Goal: Task Accomplishment & Management: Manage account settings

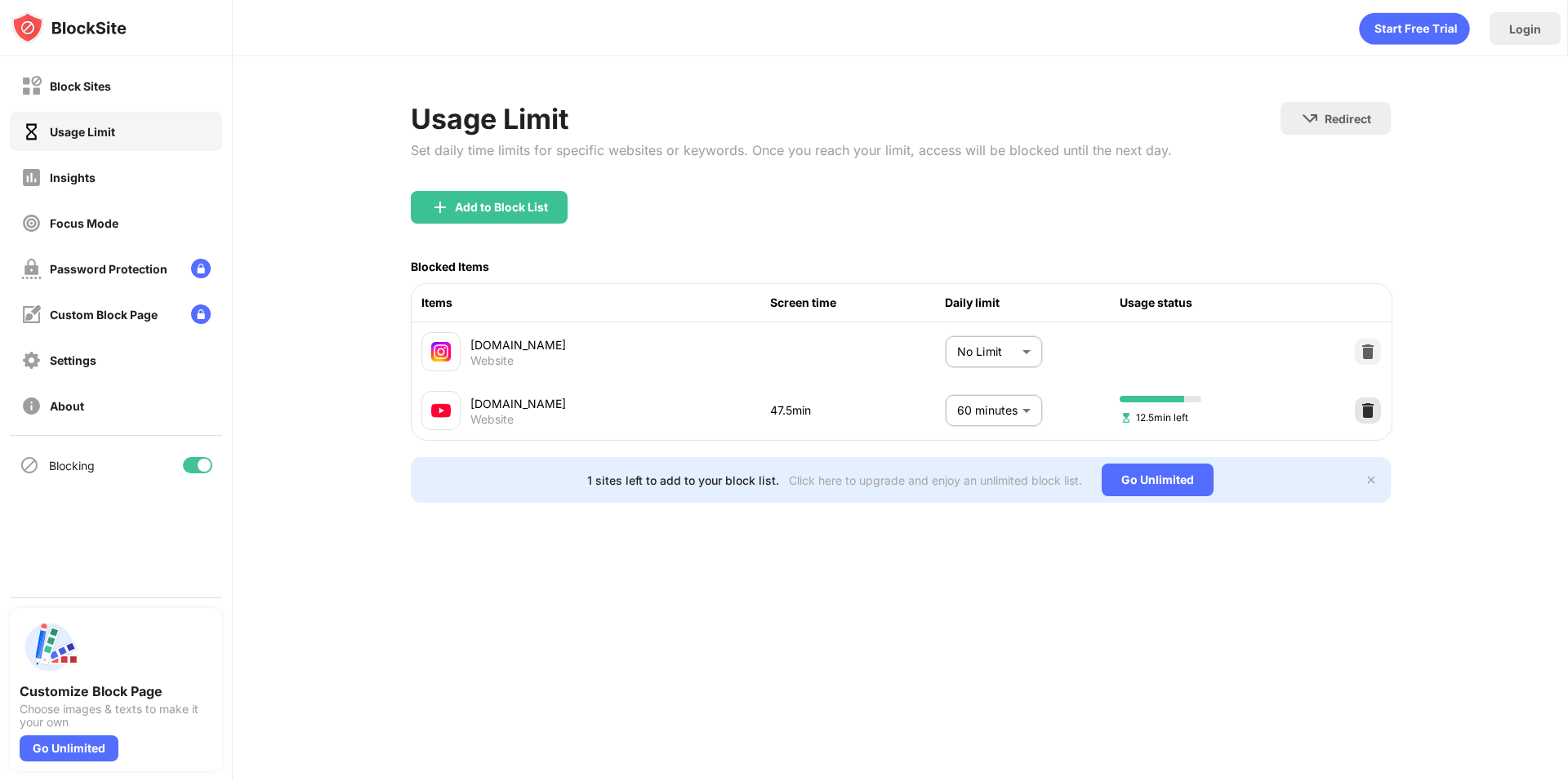
click at [1375, 412] on img at bounding box center [1368, 411] width 17 height 17
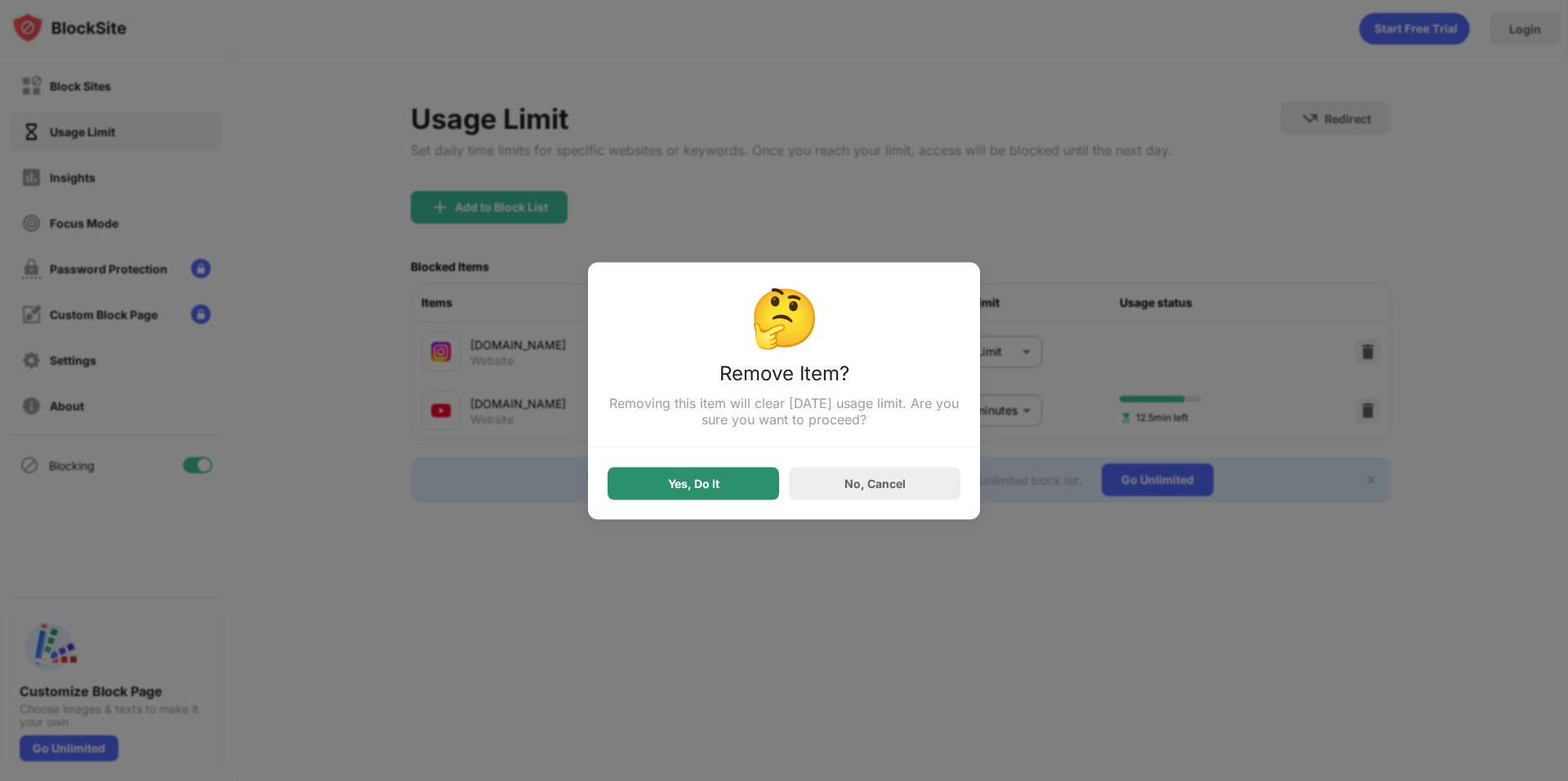
click at [751, 485] on div "Yes, Do It" at bounding box center [693, 484] width 172 height 33
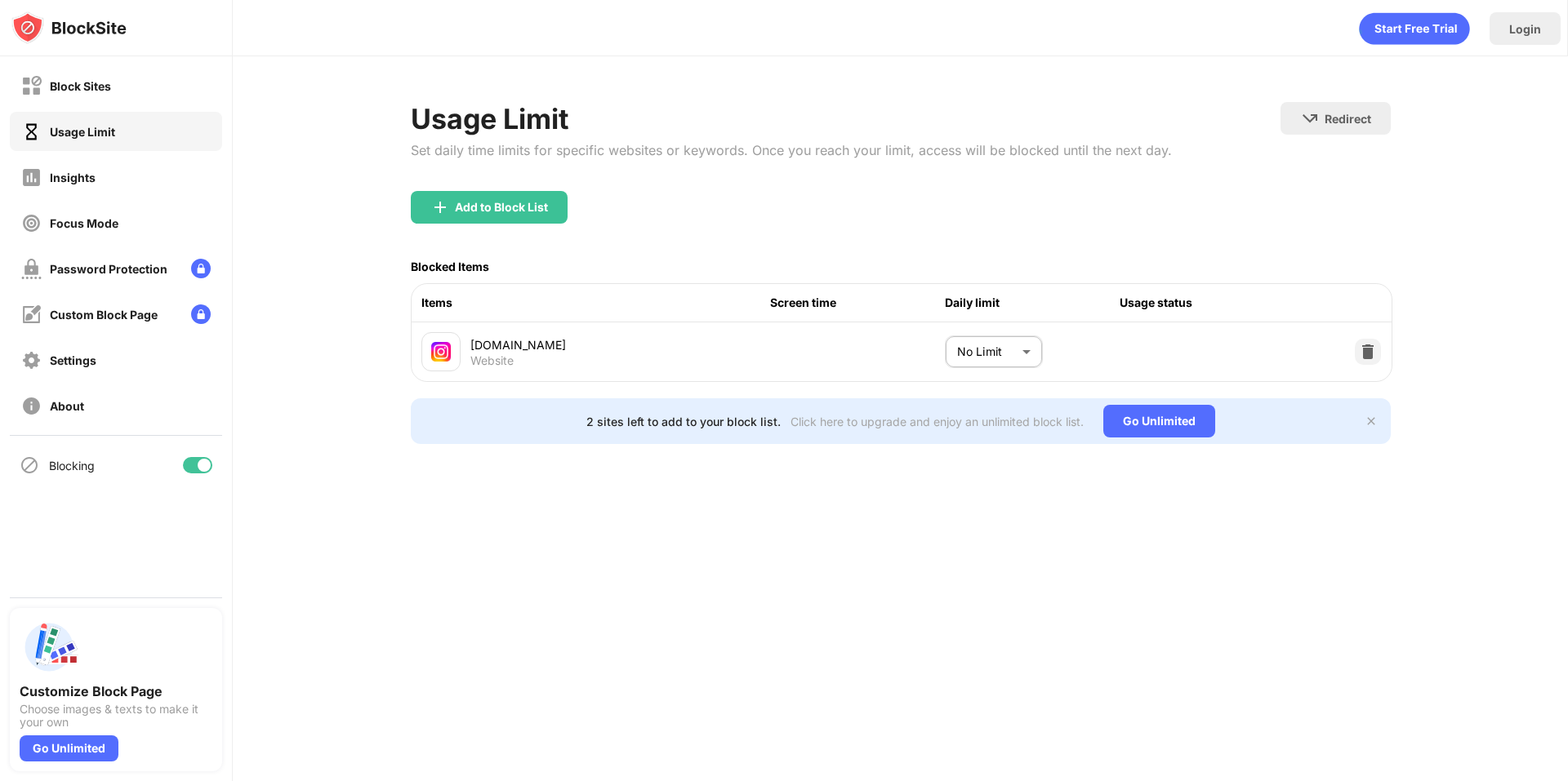
click at [982, 362] on body "Block Sites Usage Limit Insights Focus Mode Password Protection Custom Block Pa…" at bounding box center [784, 390] width 1568 height 781
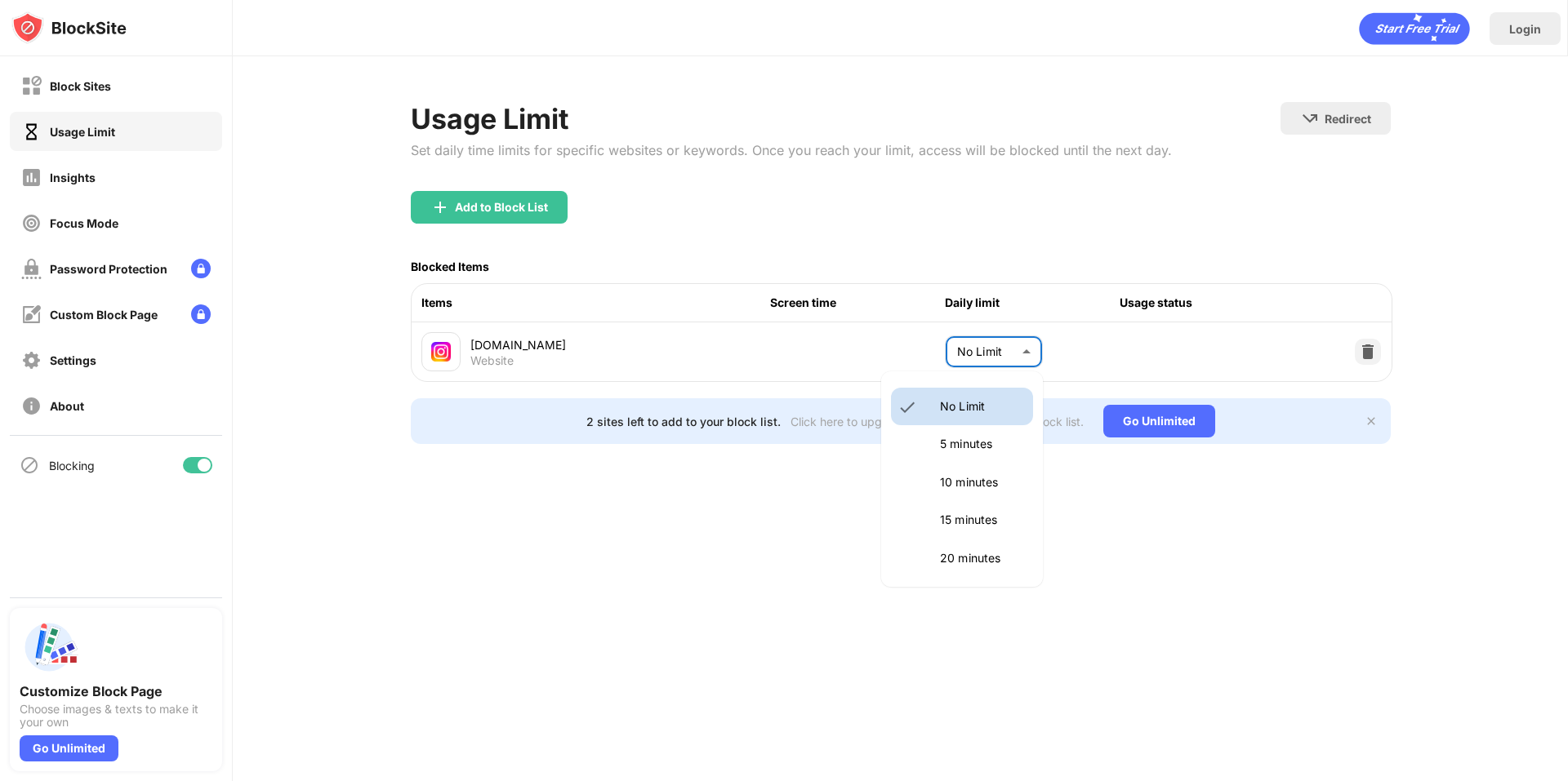
click at [929, 517] on li "15 minutes" at bounding box center [962, 519] width 142 height 38
type input "**"
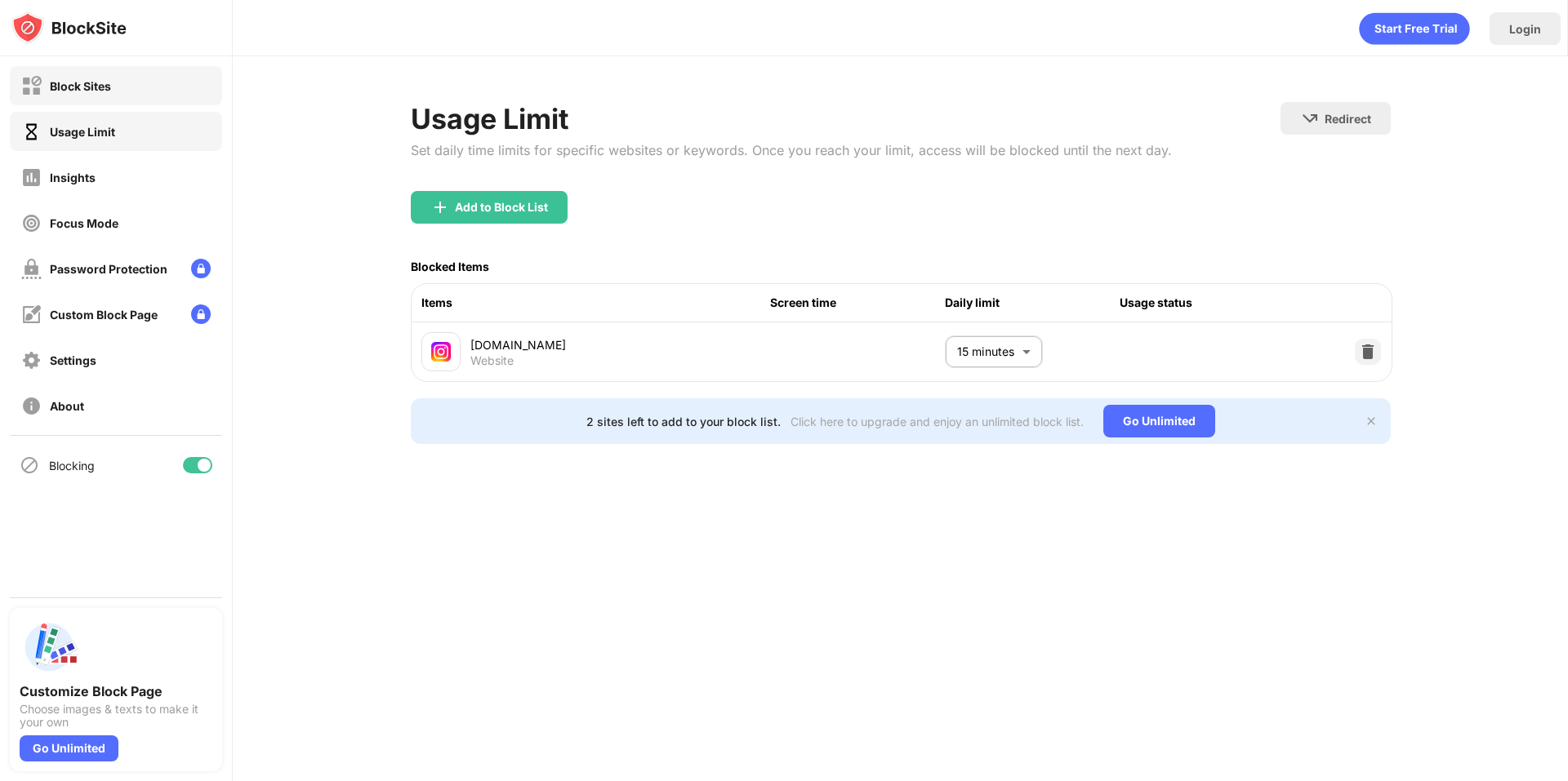
click at [134, 93] on div "Block Sites" at bounding box center [116, 85] width 212 height 39
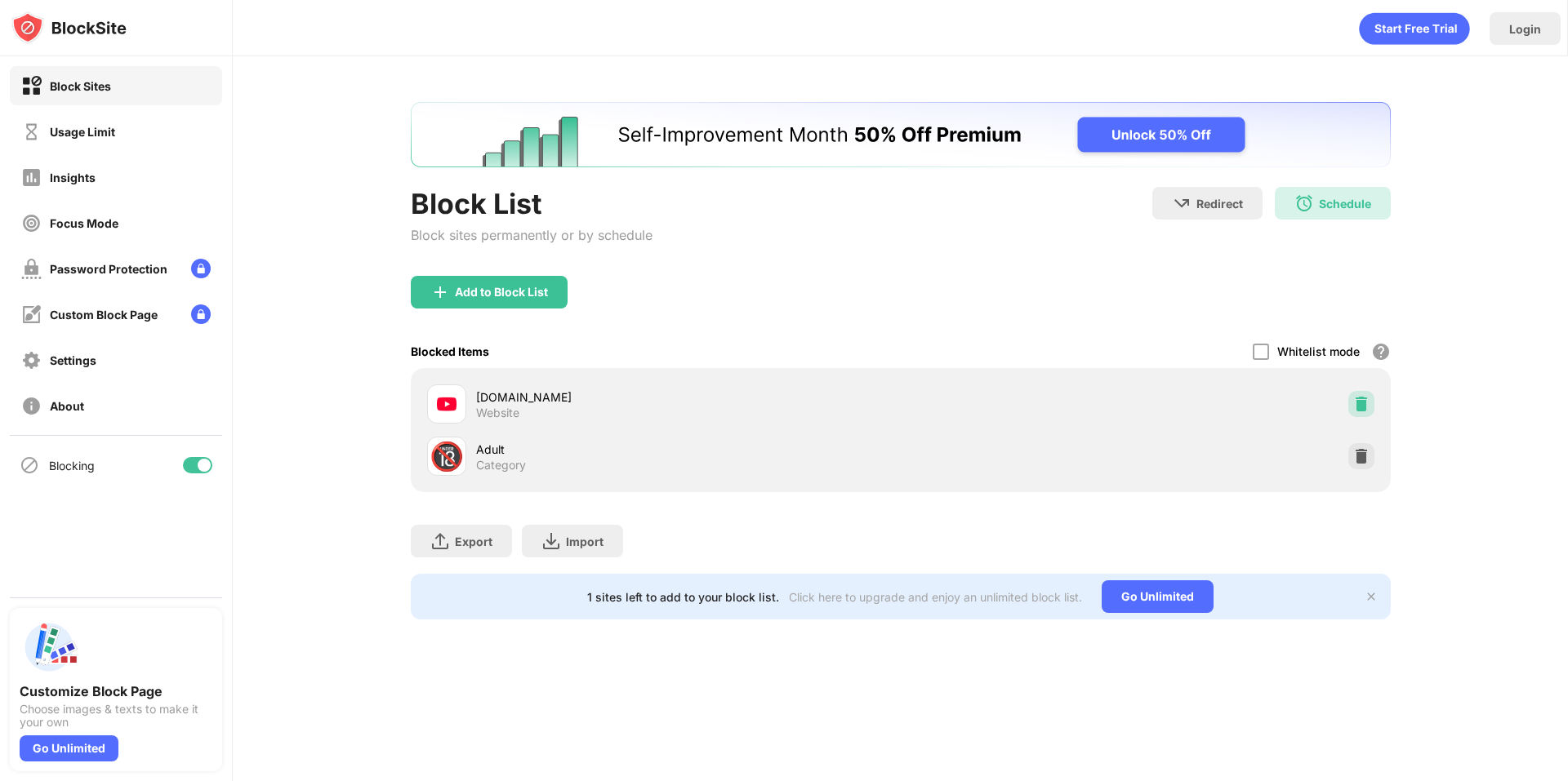
click at [1364, 398] on img at bounding box center [1361, 404] width 17 height 17
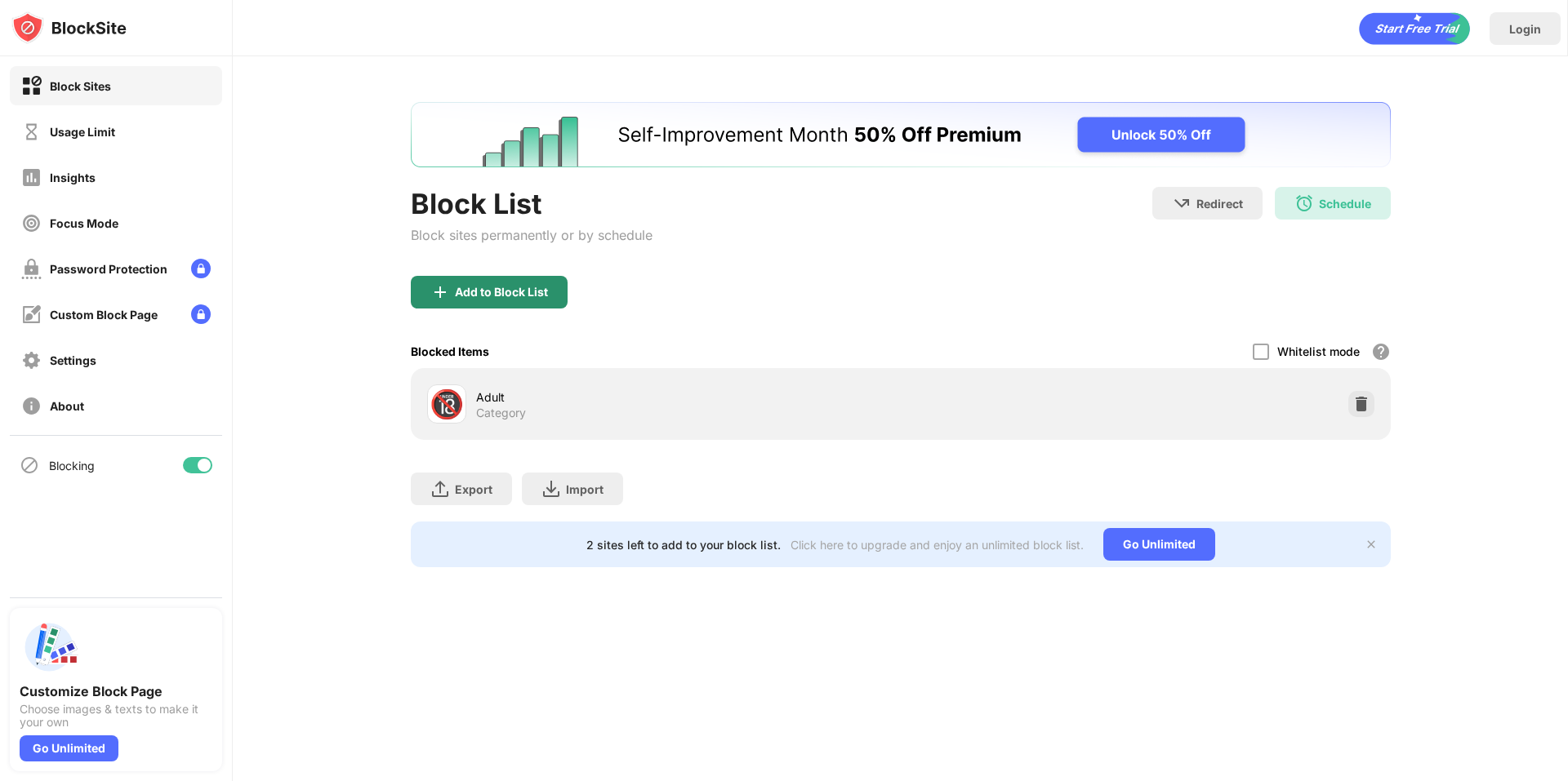
click at [441, 301] on img at bounding box center [440, 292] width 19 height 19
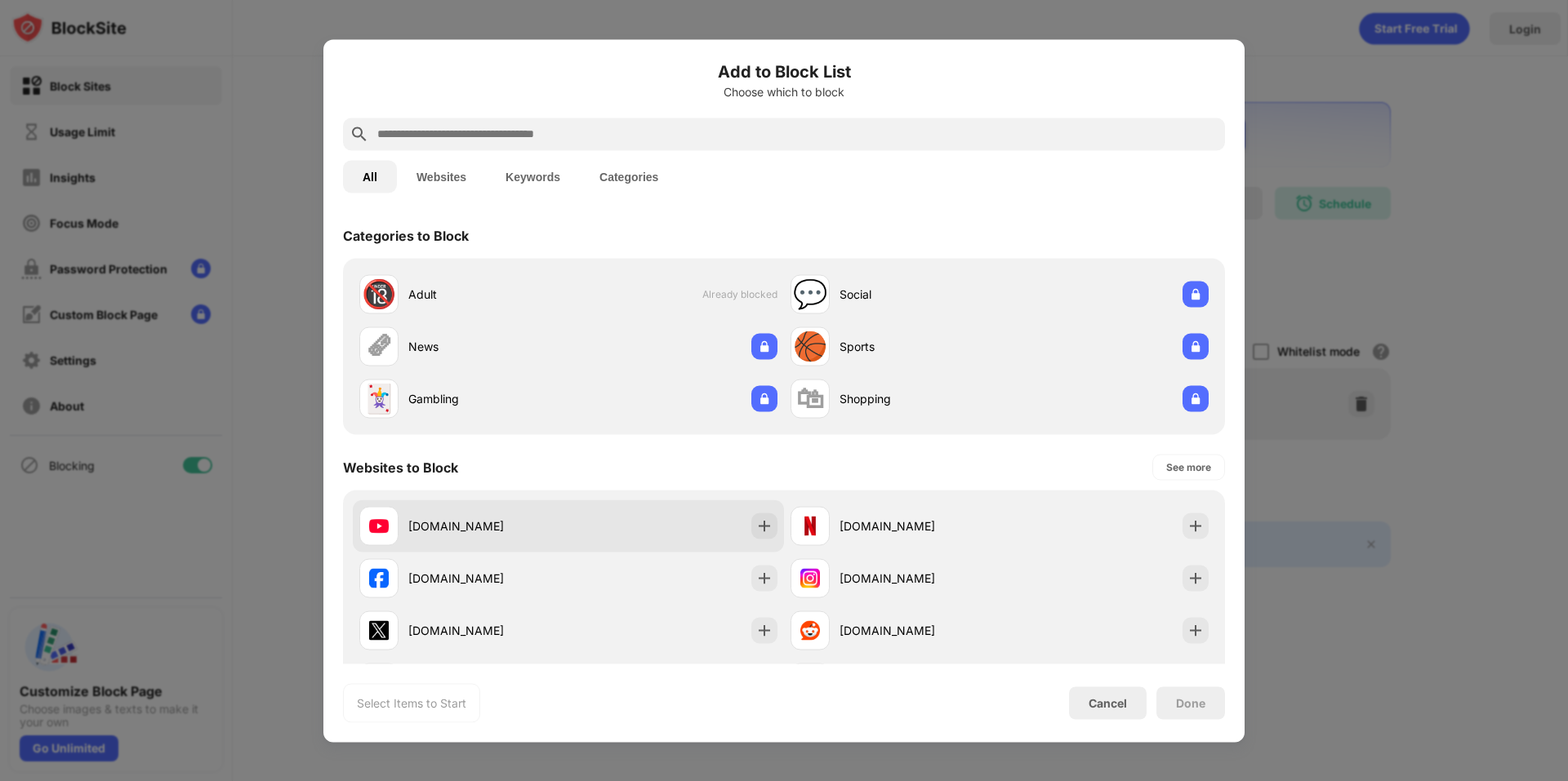
click at [668, 529] on div "[DOMAIN_NAME]" at bounding box center [568, 525] width 431 height 52
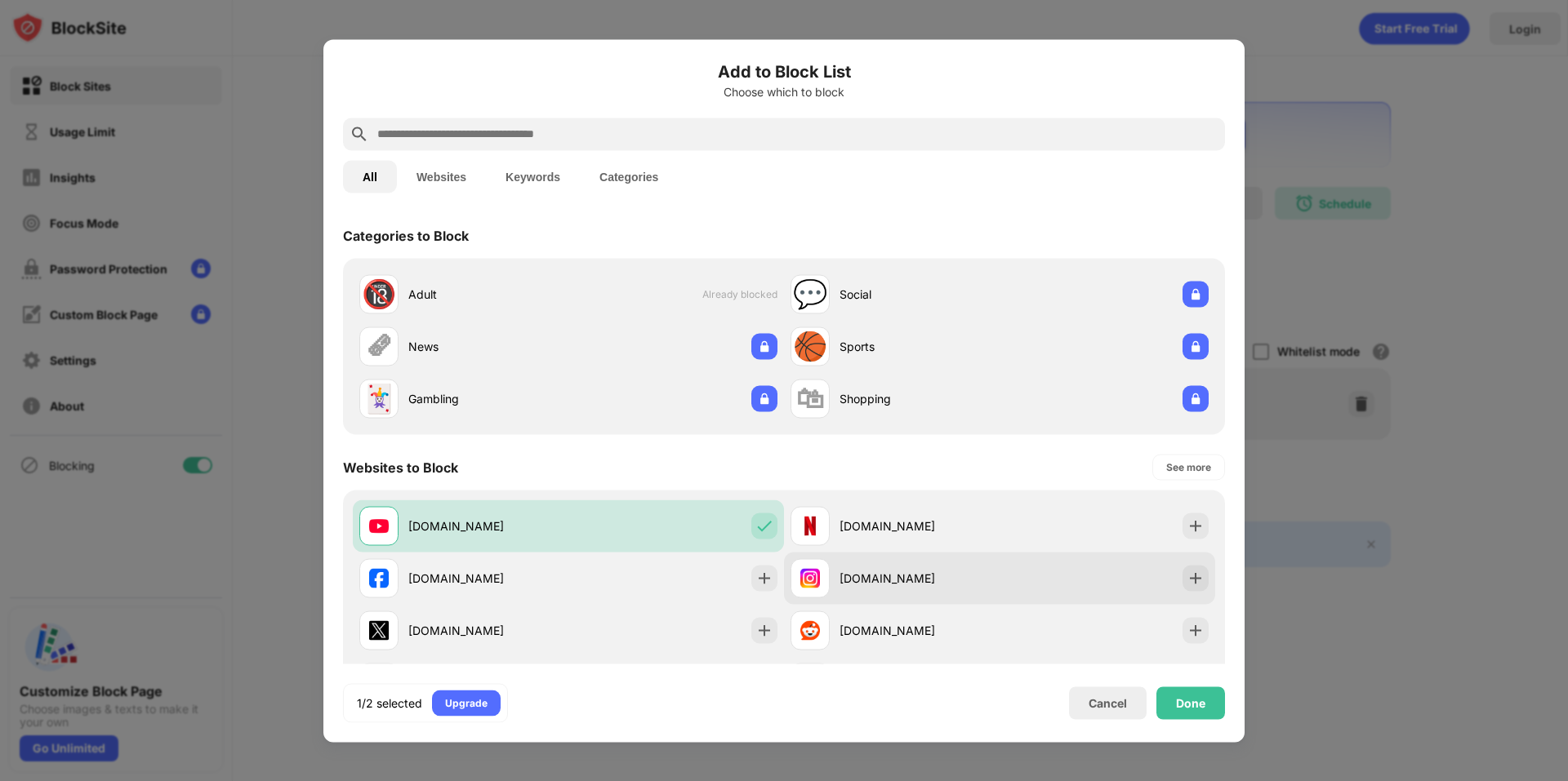
click at [894, 576] on div "[DOMAIN_NAME]" at bounding box center [920, 578] width 160 height 17
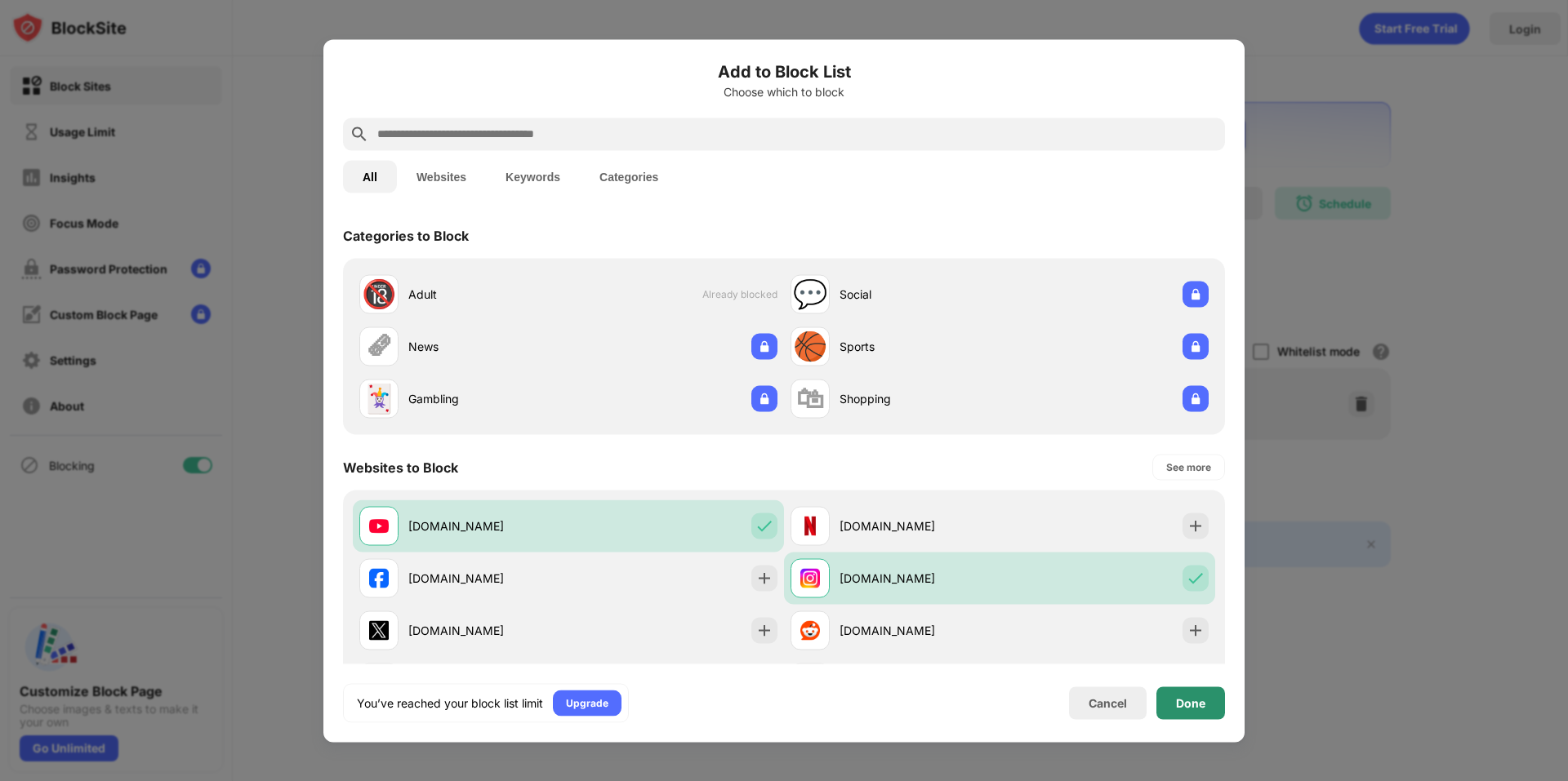
click at [1191, 699] on div "Done" at bounding box center [1191, 703] width 29 height 13
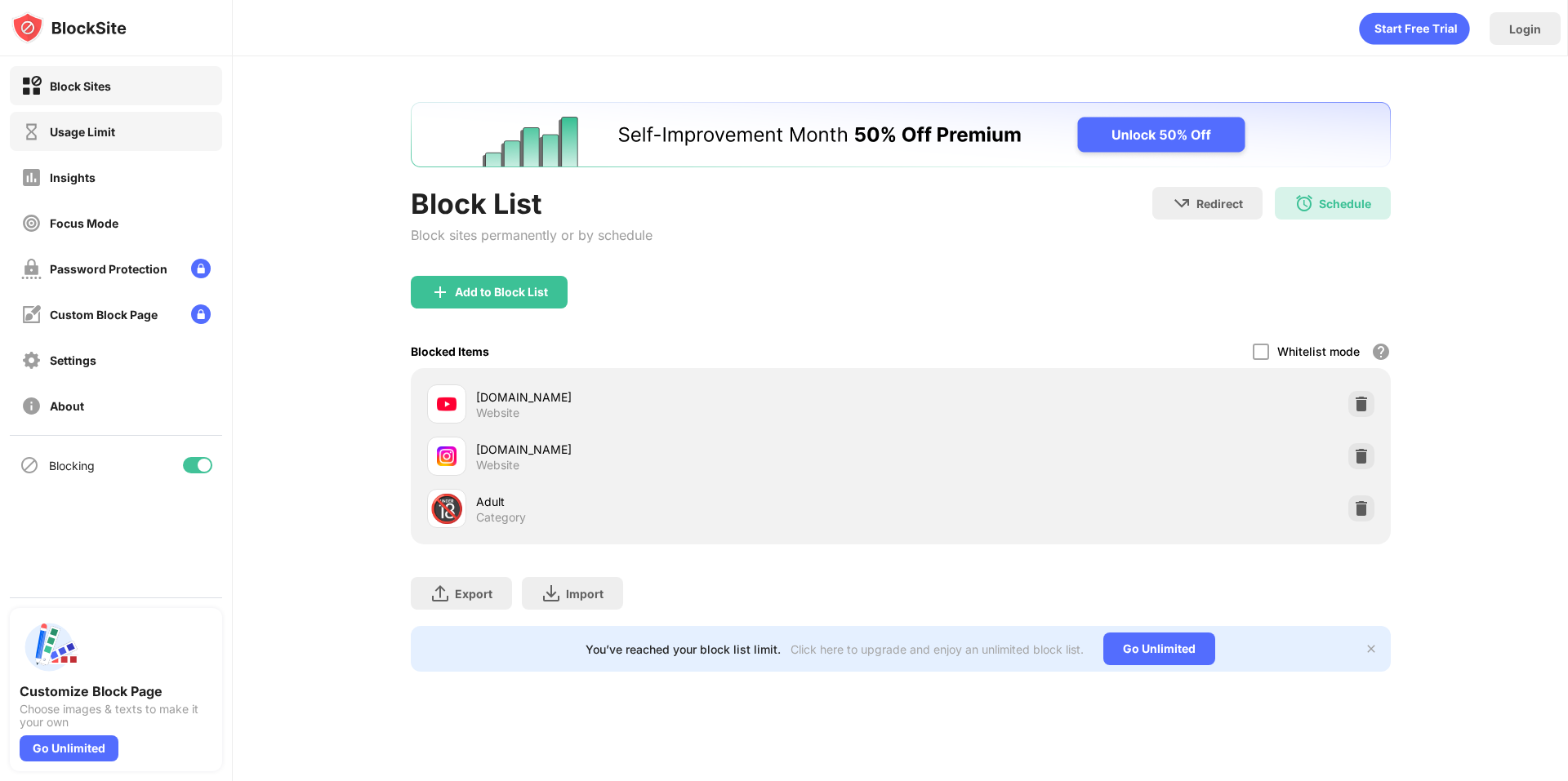
click at [128, 128] on div "Usage Limit" at bounding box center [116, 131] width 212 height 39
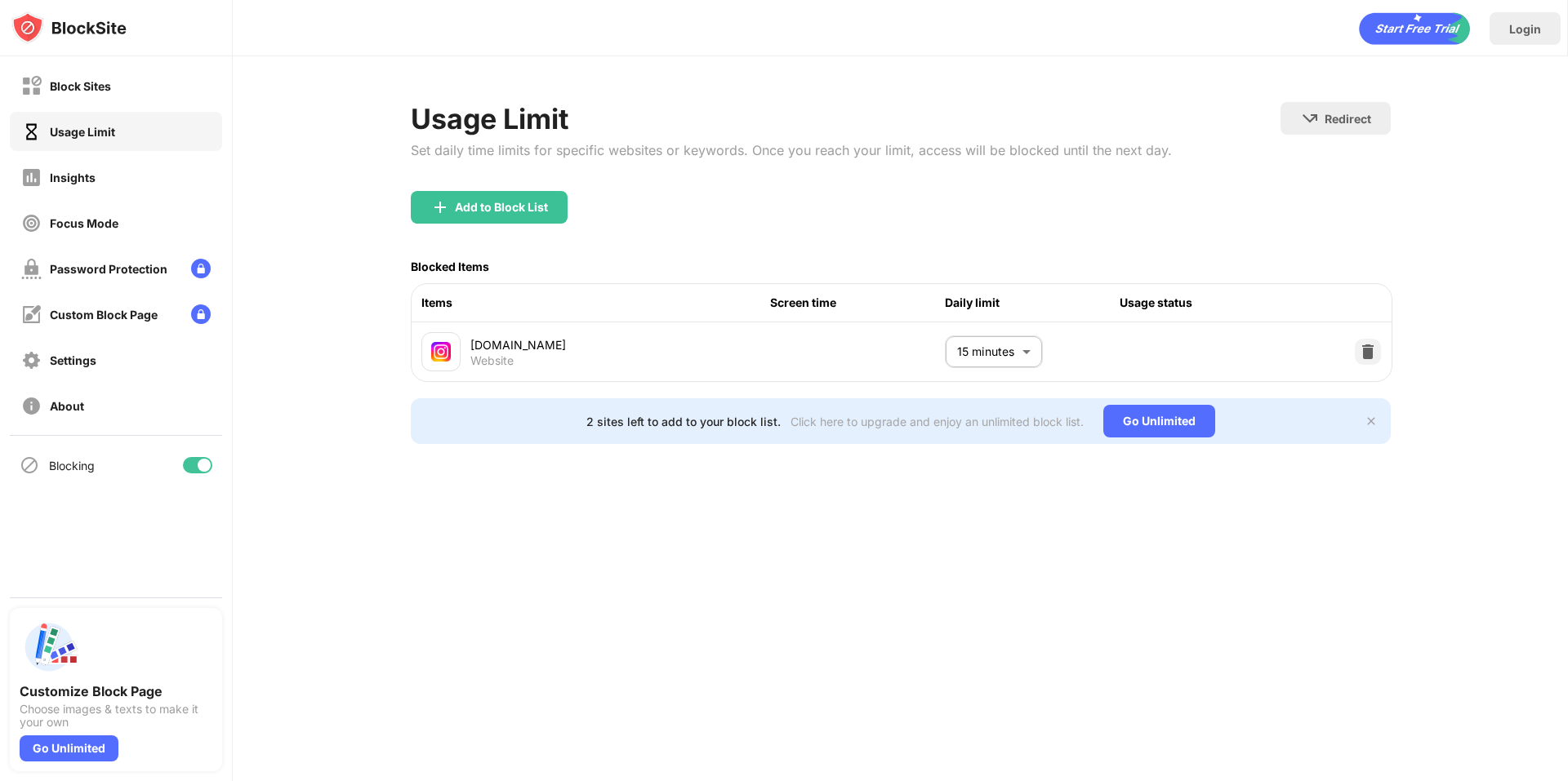
click at [516, 218] on div "Add to Block List" at bounding box center [488, 207] width 157 height 33
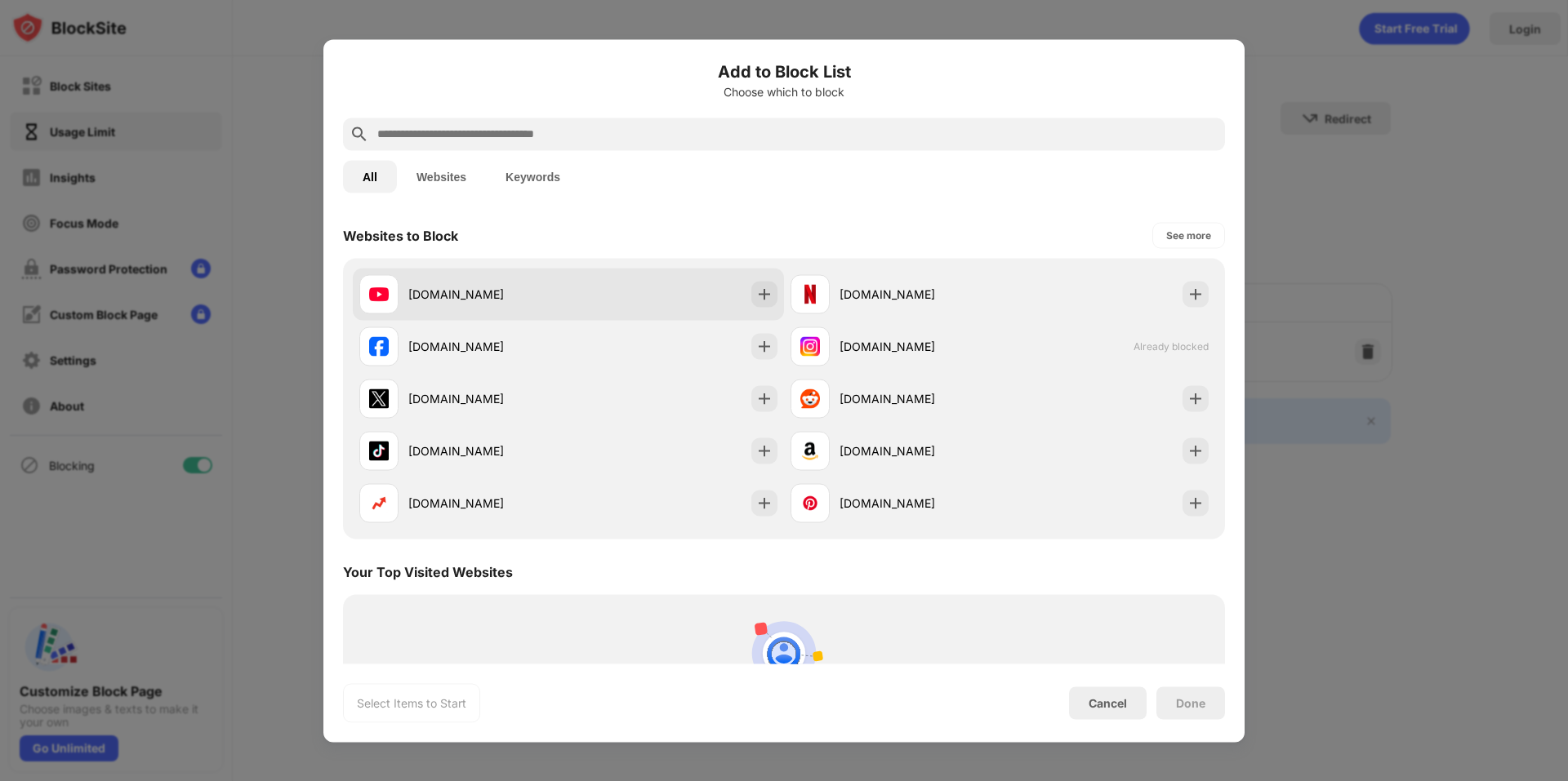
click at [610, 304] on div "[DOMAIN_NAME]" at bounding box center [568, 294] width 431 height 52
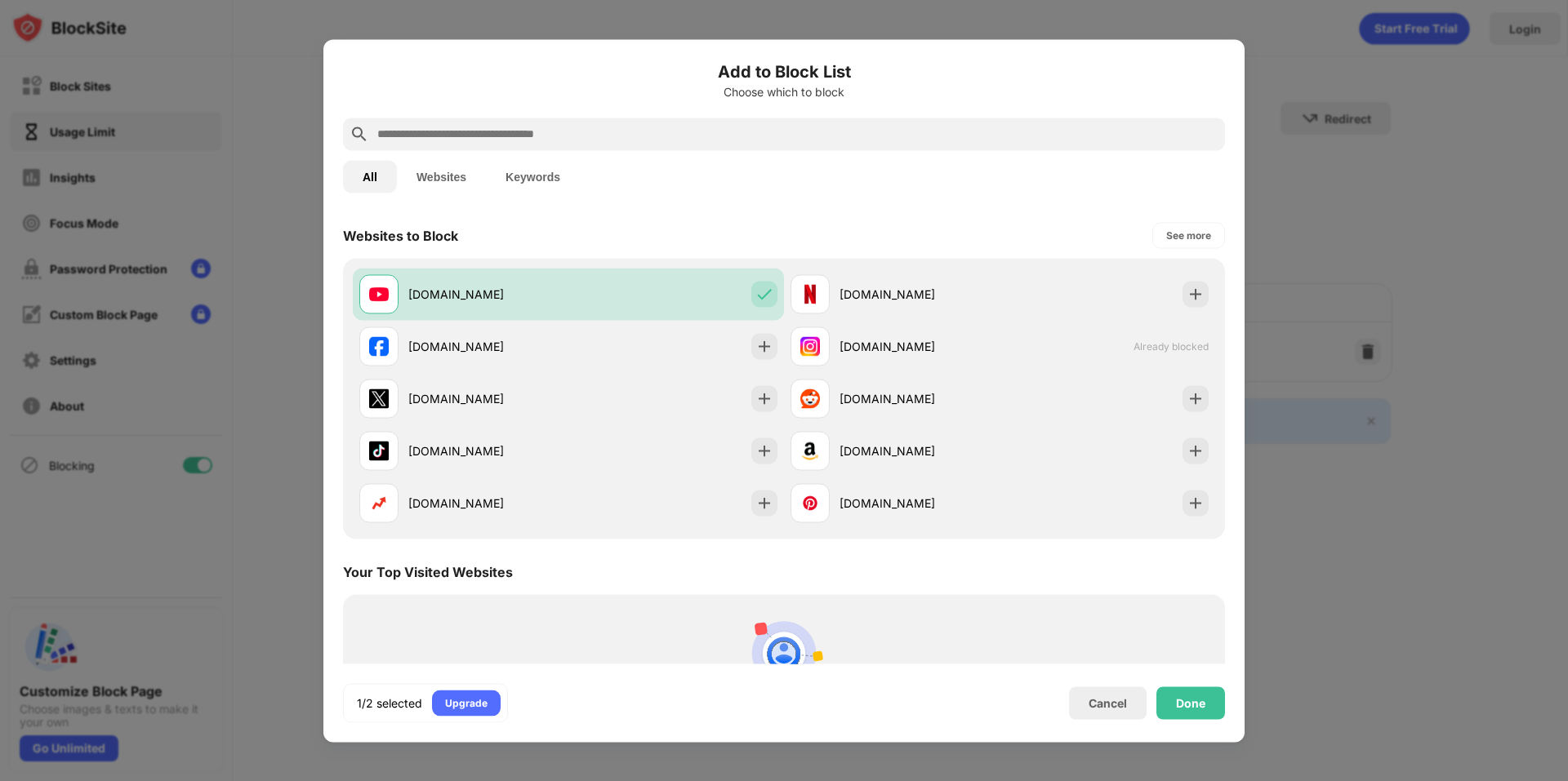
click at [1177, 709] on div "Done" at bounding box center [1191, 703] width 69 height 33
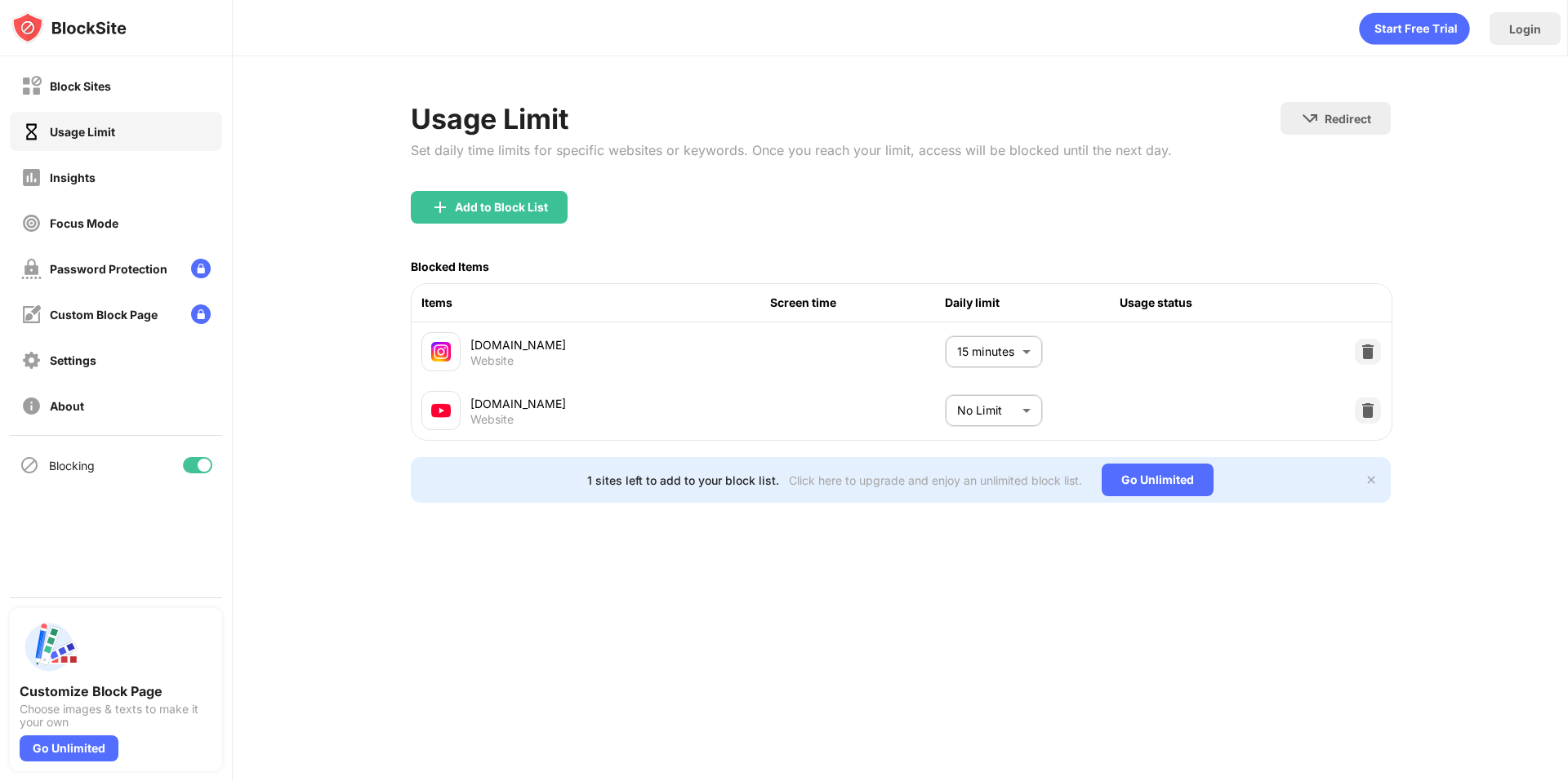
click at [993, 424] on body "Block Sites Usage Limit Insights Focus Mode Password Protection Custom Block Pa…" at bounding box center [784, 390] width 1568 height 781
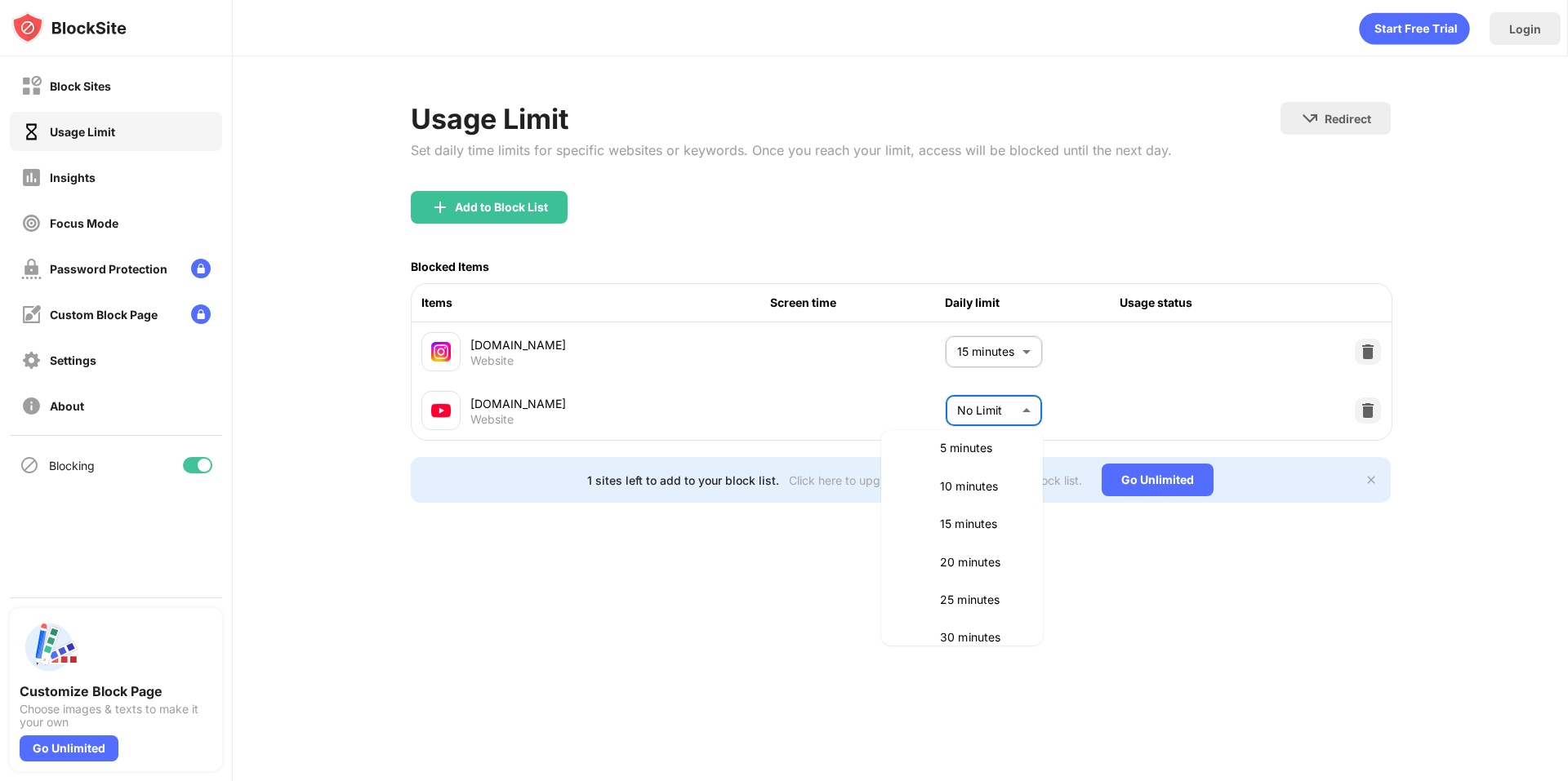
click at [958, 627] on li "30 minutes" at bounding box center [962, 637] width 142 height 38
type input "**"
